Goal: Task Accomplishment & Management: Manage account settings

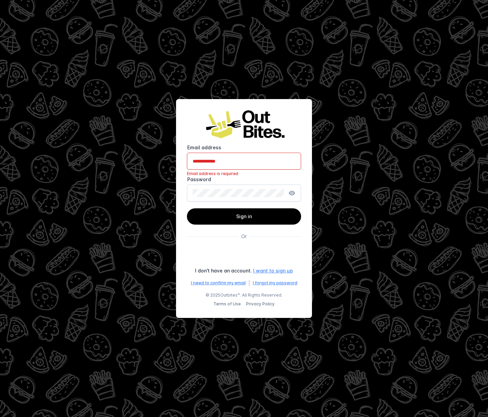
click at [218, 162] on input "Email address" at bounding box center [244, 161] width 103 height 8
type input "**********"
click at [262, 220] on span at bounding box center [244, 217] width 114 height 16
click at [263, 252] on div "Sign in with Google. Opens in new tab" at bounding box center [243, 255] width 115 height 15
